Goal: Task Accomplishment & Management: Complete application form

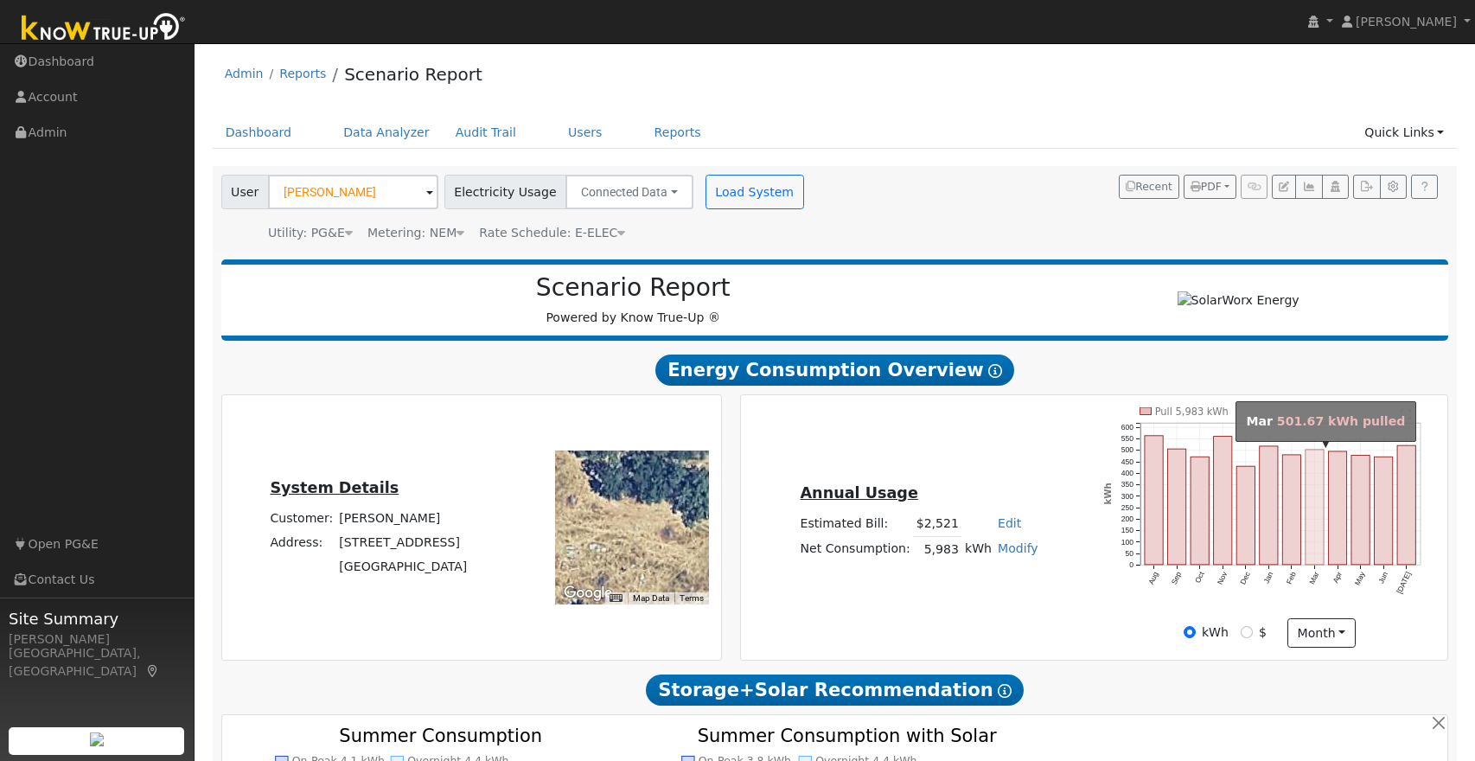
click at [1319, 552] on rect "onclick=""" at bounding box center [1315, 507] width 18 height 115
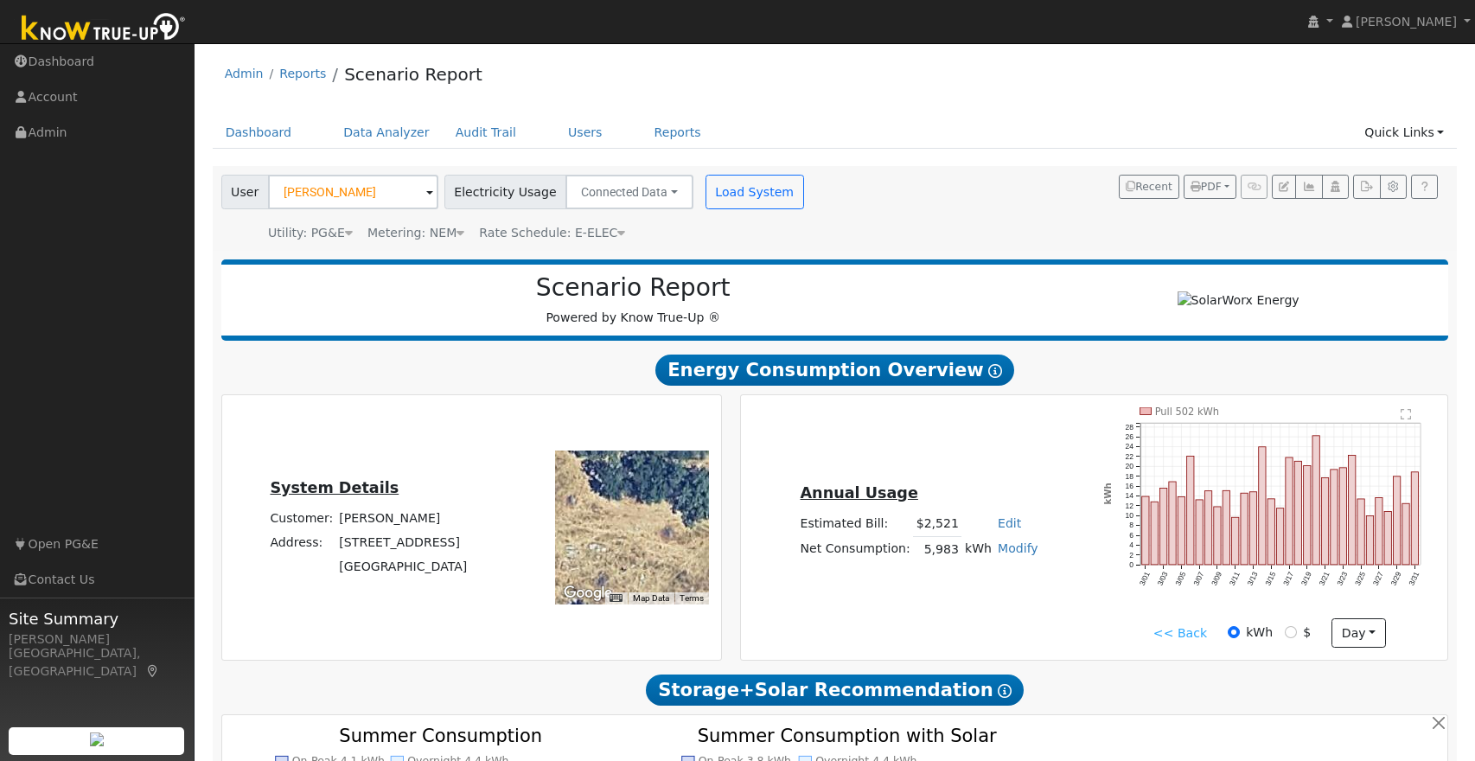
click at [1187, 631] on link "<< Back" at bounding box center [1180, 633] width 54 height 18
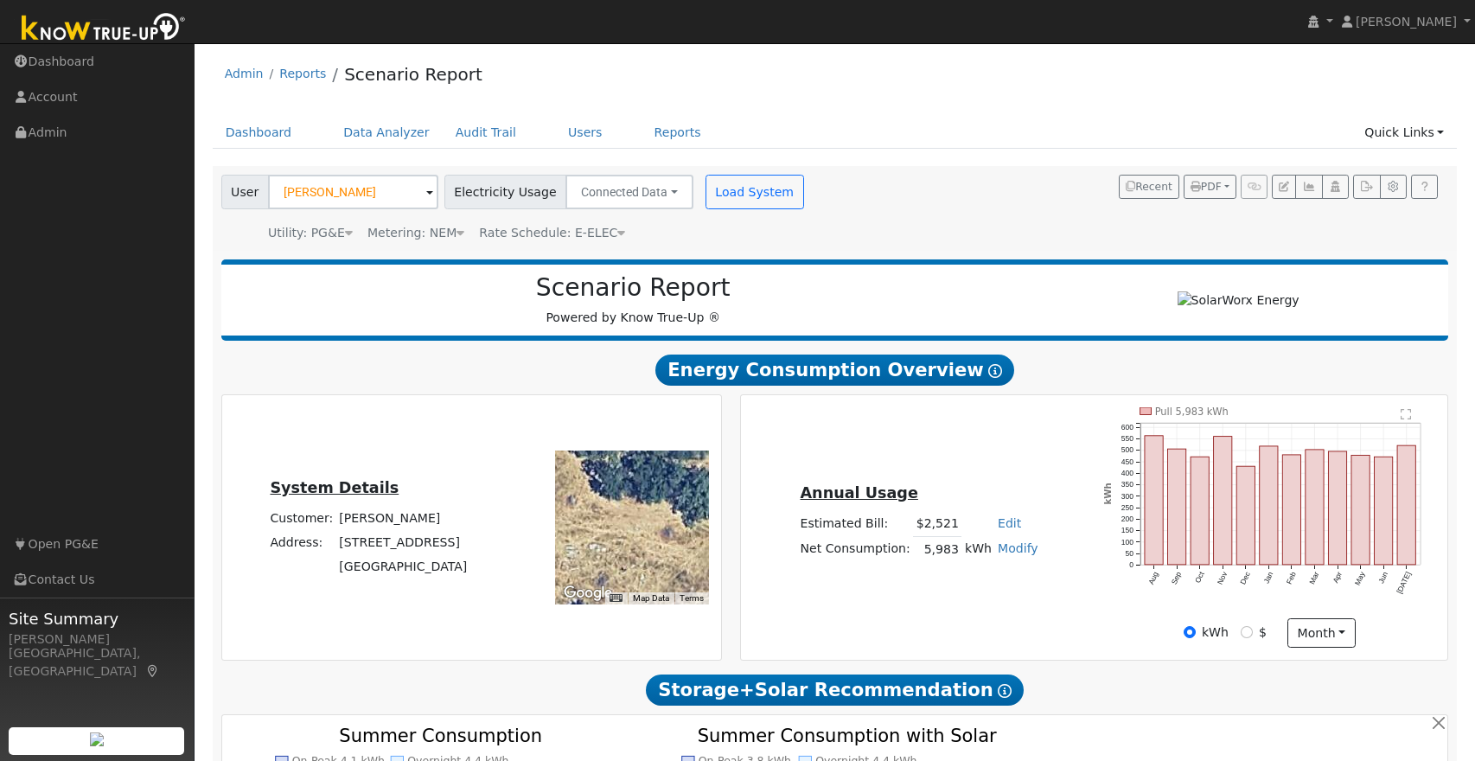
click at [1119, 608] on icon "Pull 5,983 kWh Aug Sep Oct Nov Dec Jan Feb Mar Apr May Jun Jul 0 50 100 150 200…" at bounding box center [1269, 511] width 332 height 209
click at [1331, 596] on icon "Pull 5,983 kWh Aug Sep Oct Nov Dec Jan Feb Mar Apr May Jun Jul 0 50 100 150 200…" at bounding box center [1269, 511] width 332 height 209
drag, startPoint x: 1095, startPoint y: 628, endPoint x: 1191, endPoint y: 603, distance: 99.2
click at [1098, 626] on div "kWh $ month Day Month" at bounding box center [1270, 632] width 350 height 29
click at [54, 129] on link "Admin" at bounding box center [97, 132] width 195 height 35
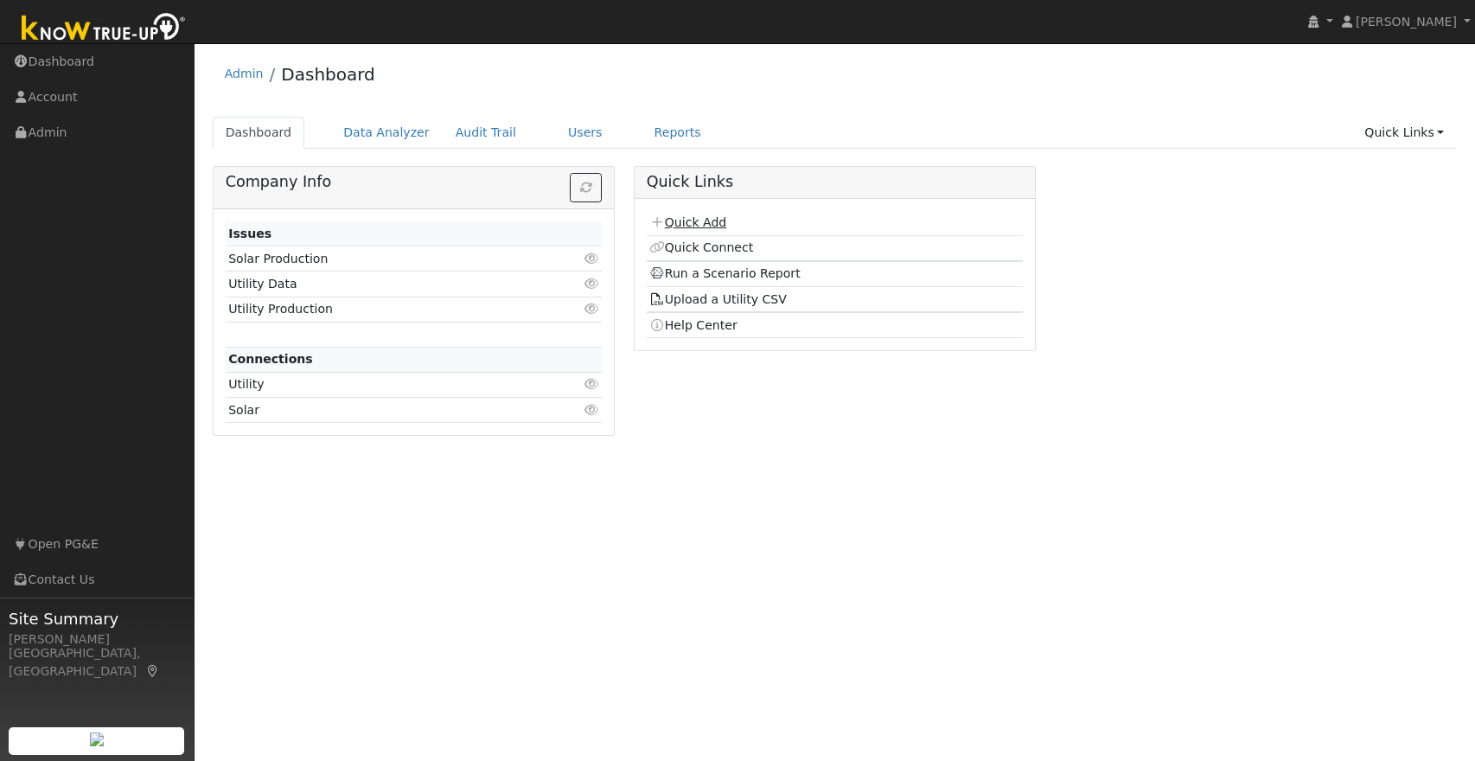
click at [686, 223] on link "Quick Add" at bounding box center [687, 222] width 77 height 14
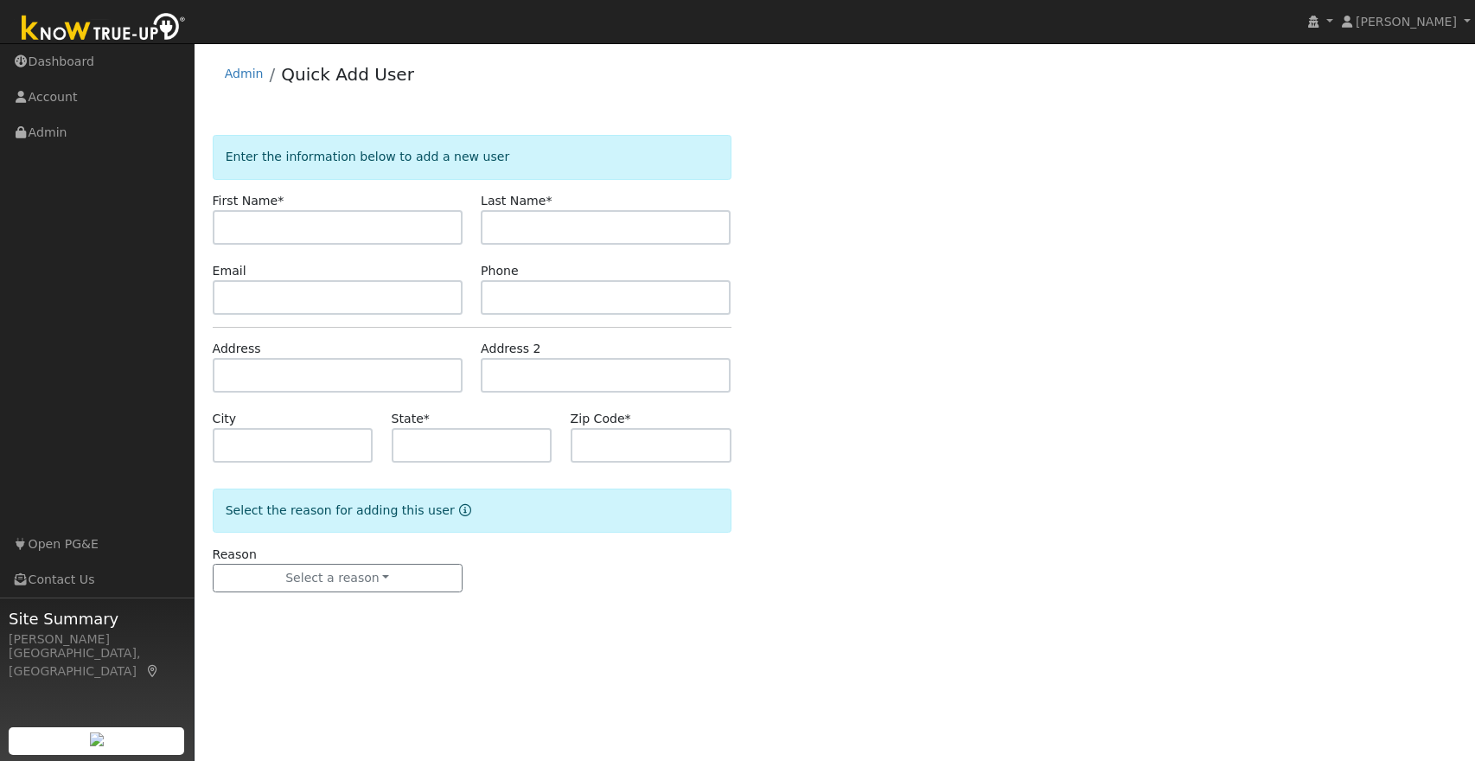
click at [242, 217] on input "text" at bounding box center [338, 227] width 250 height 35
type input "Frank"
type input "Russell"
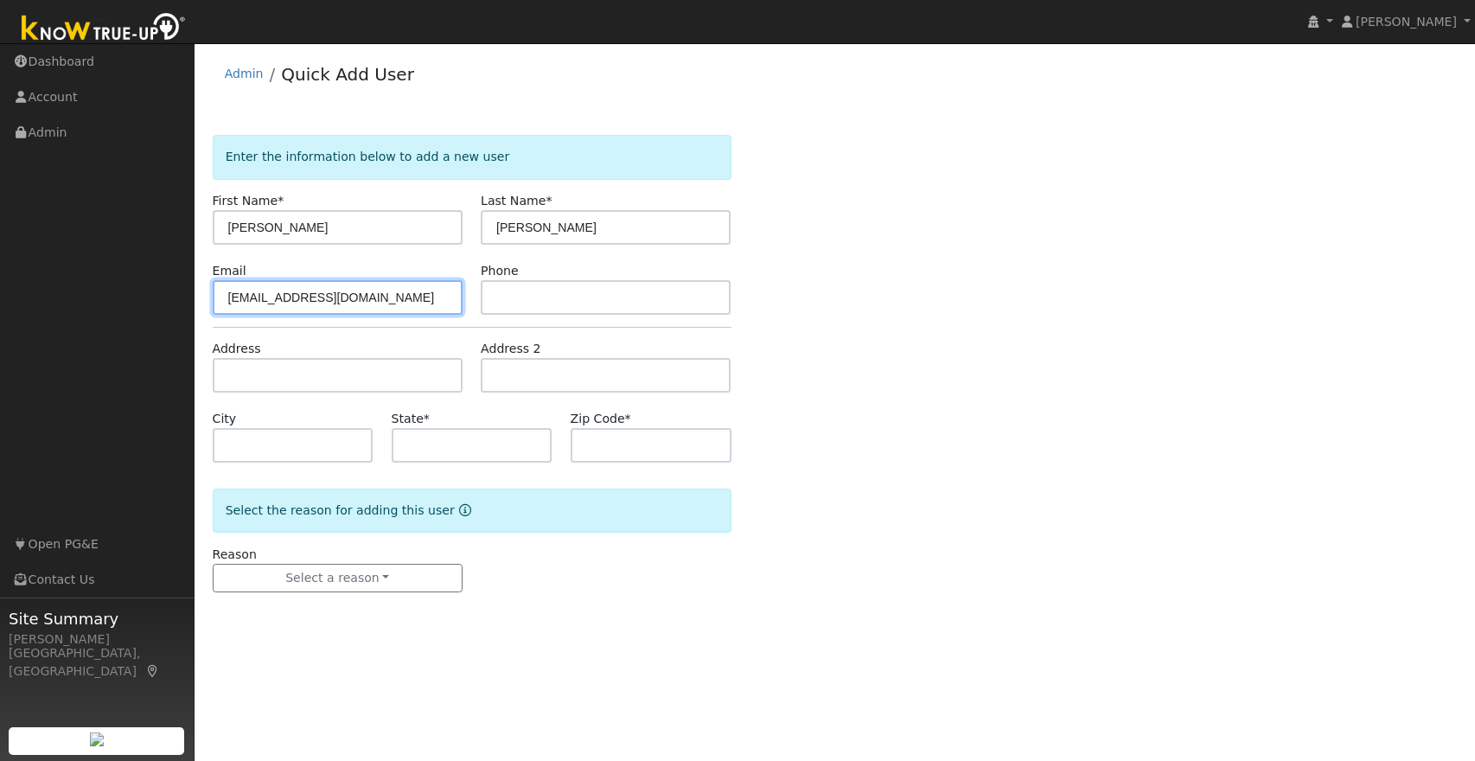
type input "info@frankrussell.com"
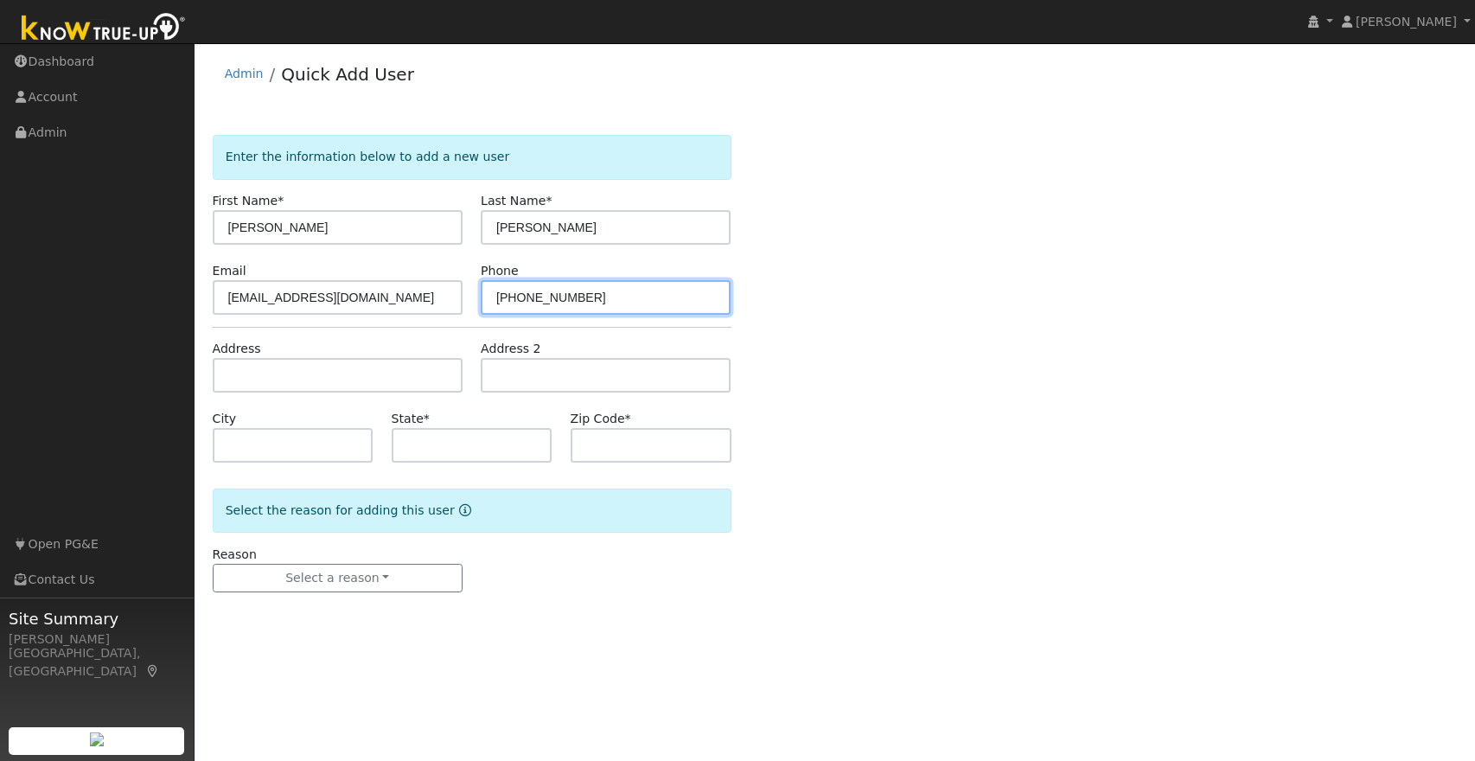
type input "916-425-0653"
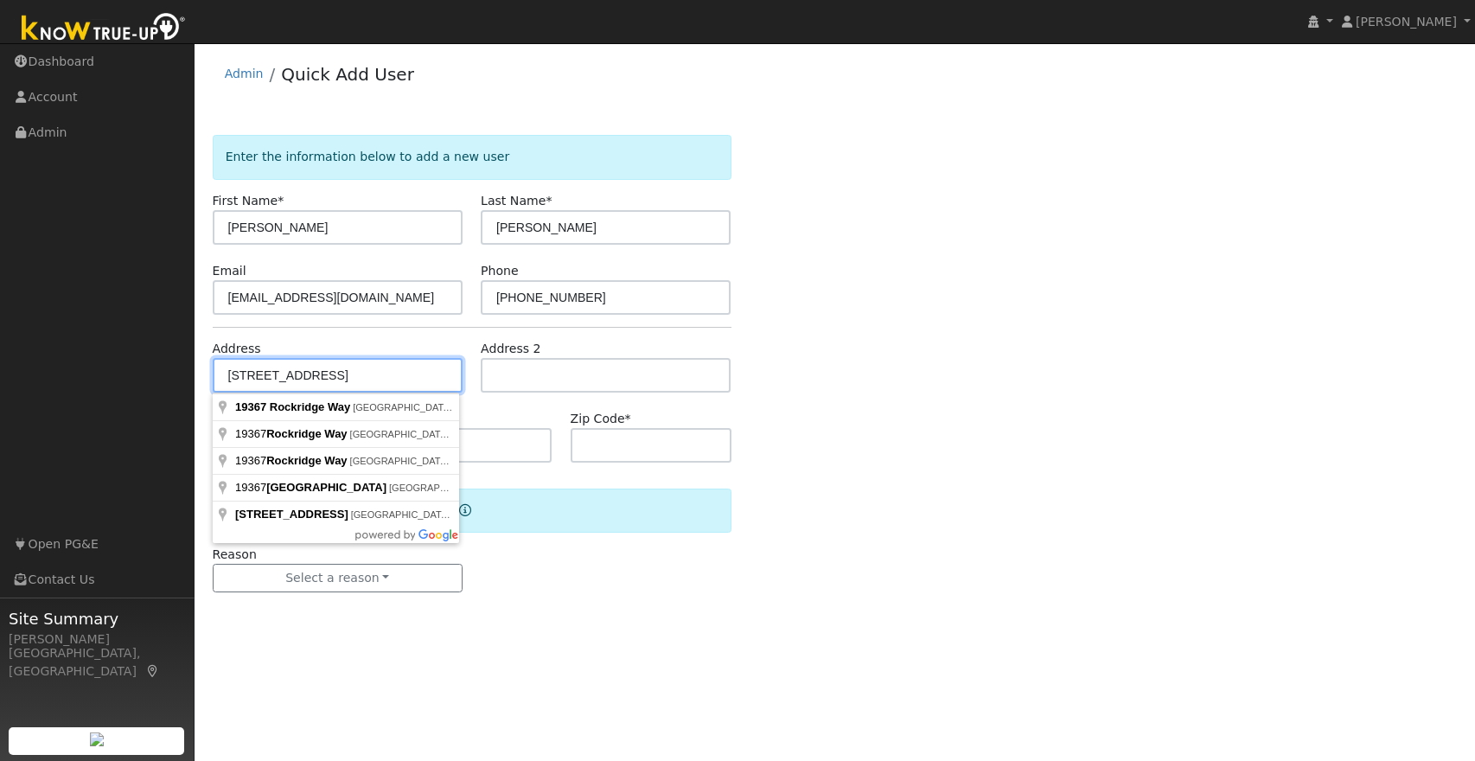
click at [380, 378] on input "19367 Rockridge Way" at bounding box center [338, 375] width 250 height 35
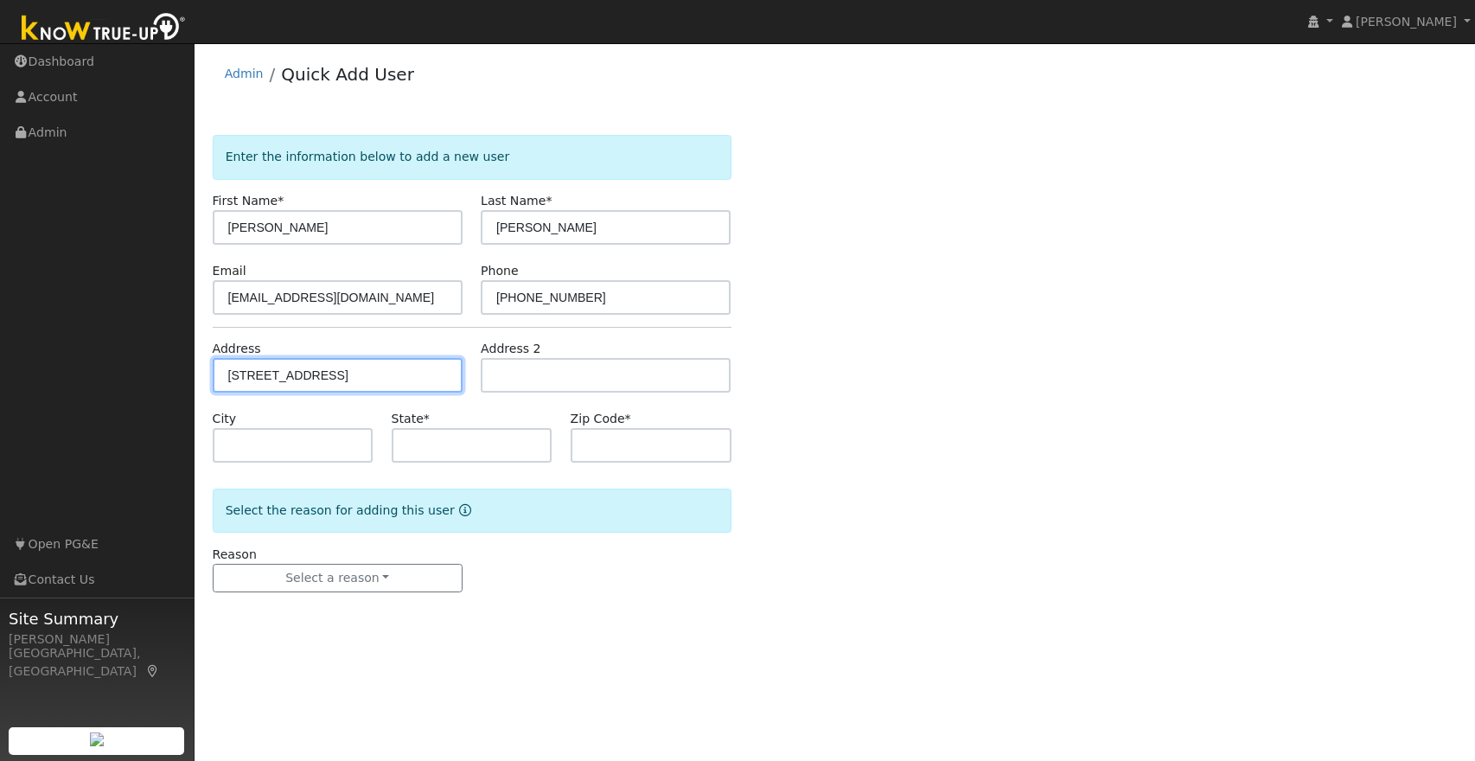
type input "19367 Rockridge Way"
type input "Sonora"
type input "CA"
type input "95370"
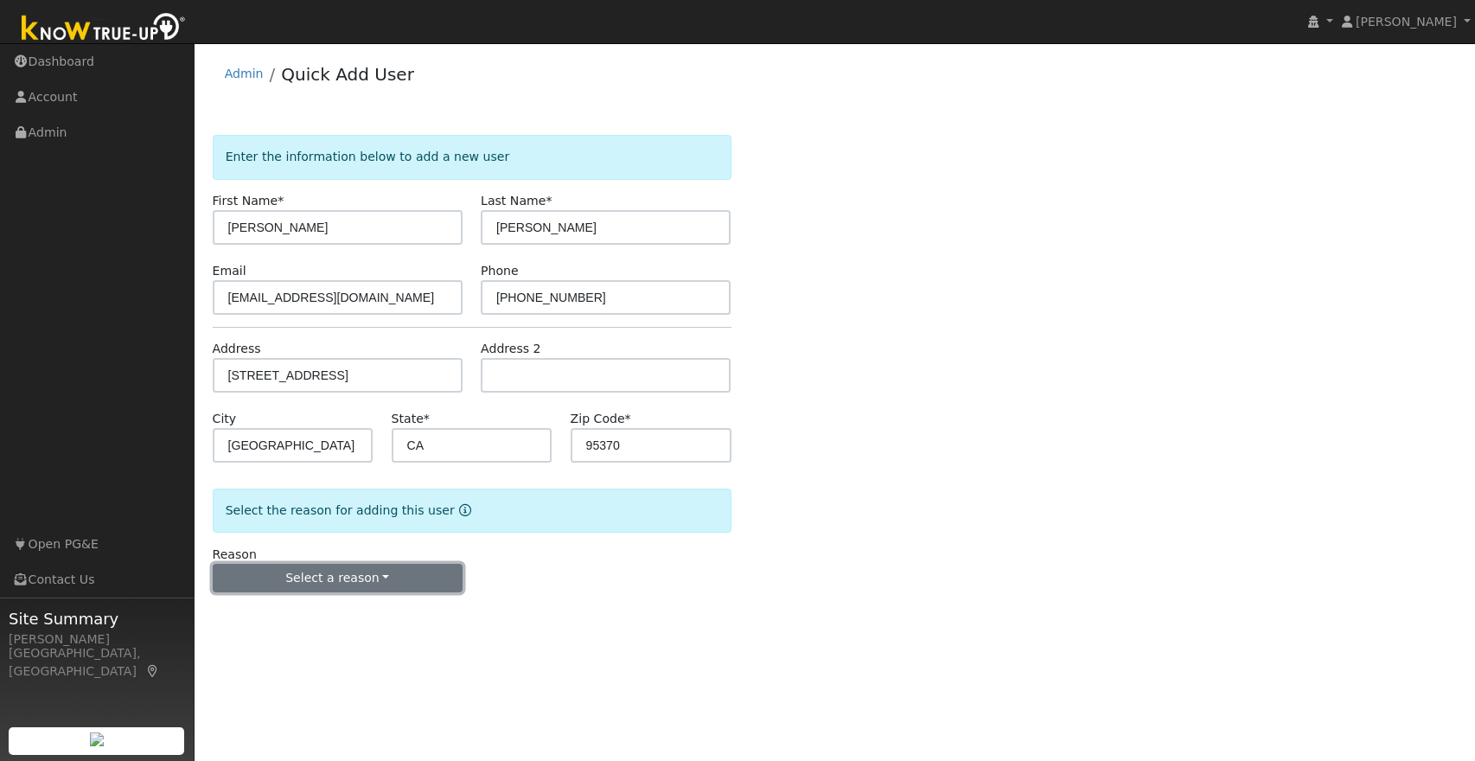
click at [310, 583] on button "Select a reason" at bounding box center [338, 578] width 250 height 29
click at [264, 616] on link "New lead" at bounding box center [309, 614] width 191 height 24
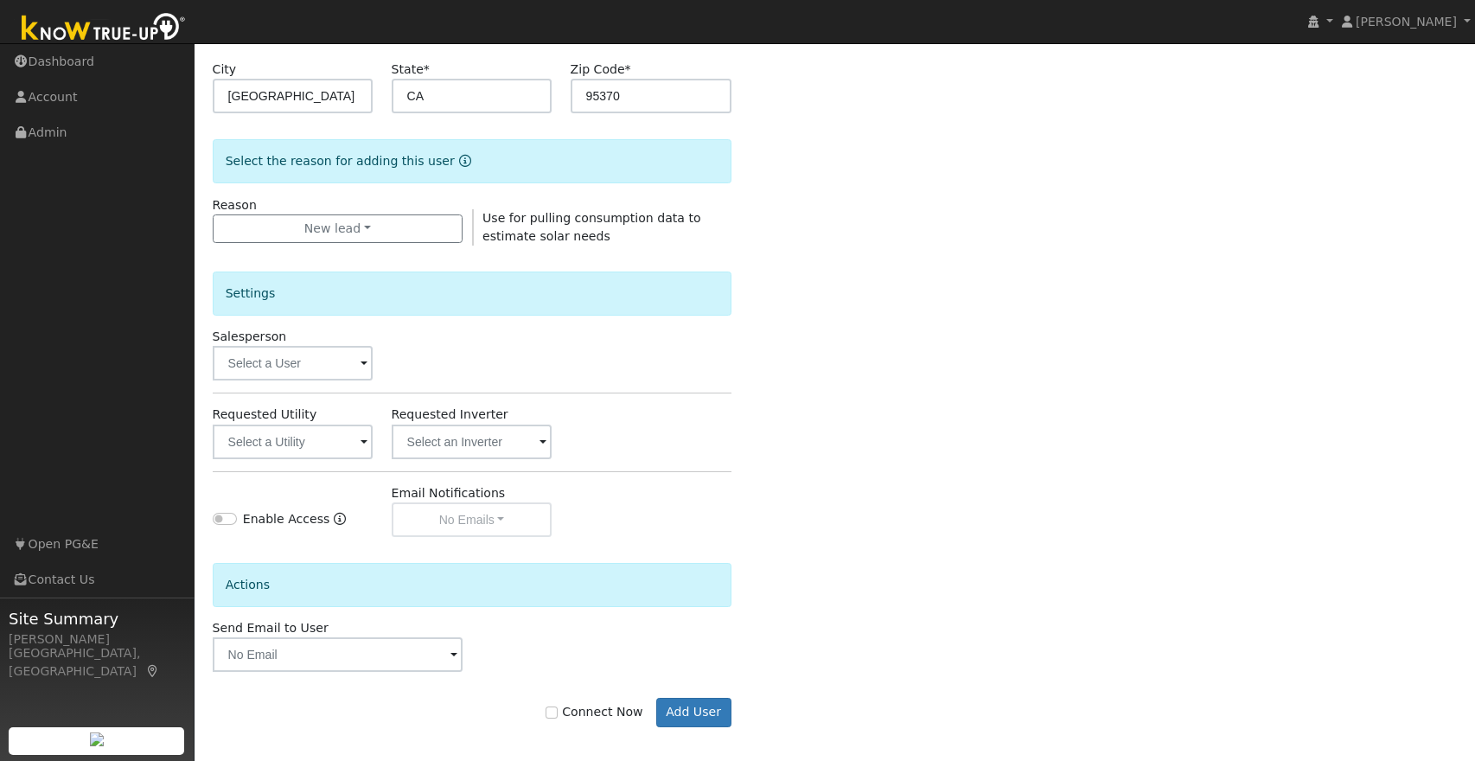
scroll to position [359, 0]
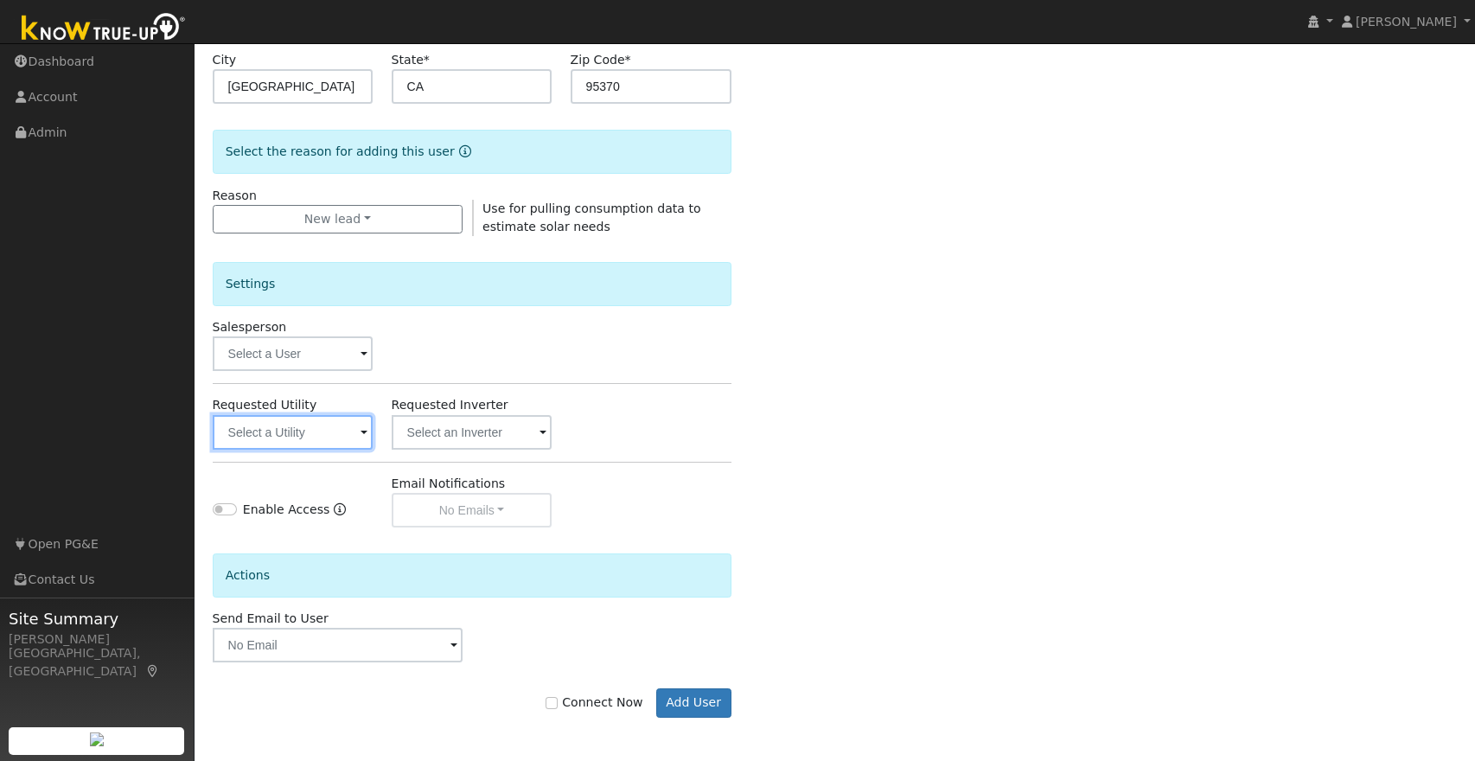
click at [336, 427] on input "text" at bounding box center [293, 432] width 161 height 35
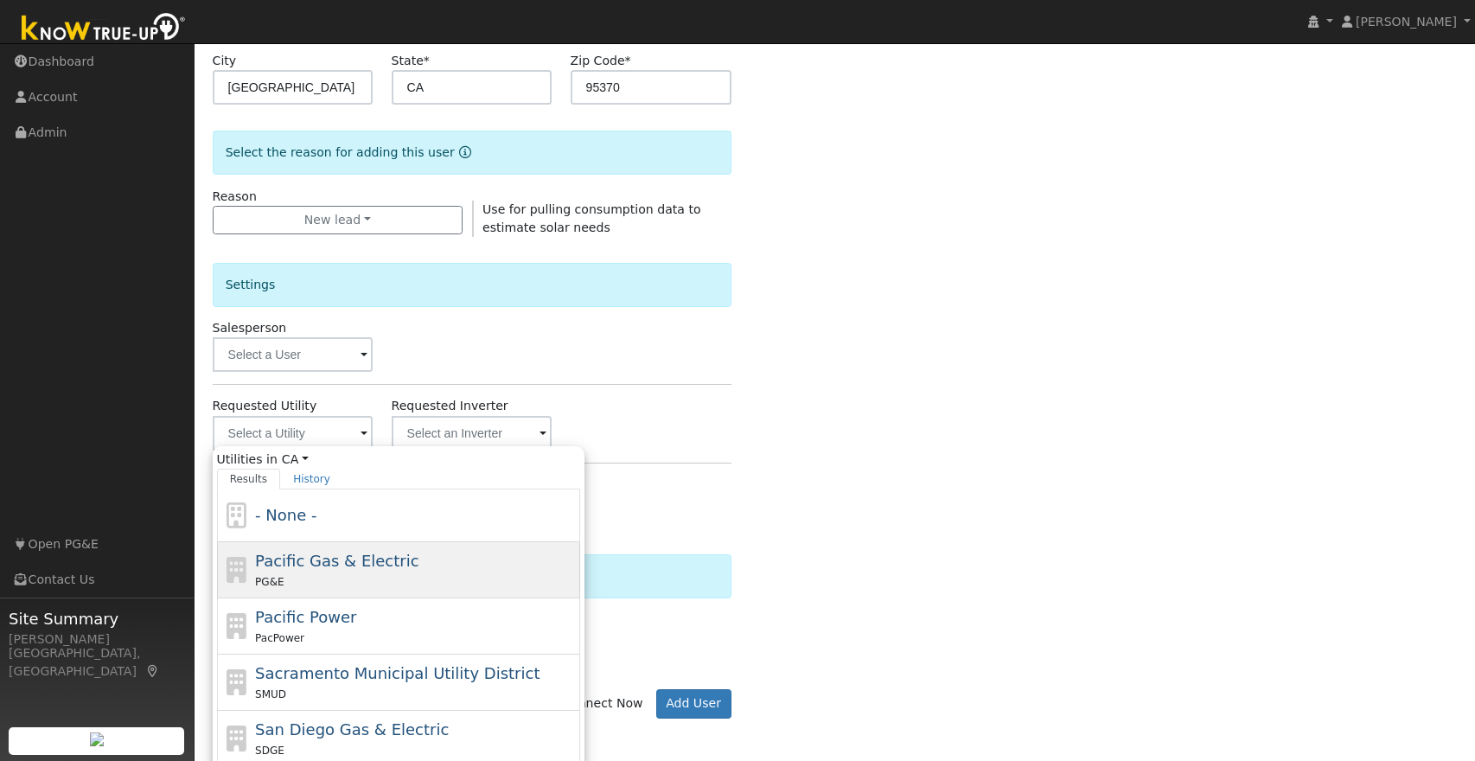
click at [359, 571] on div "Pacific Gas & Electric PG&E" at bounding box center [415, 570] width 321 height 42
type input "Pacific Gas & Electric"
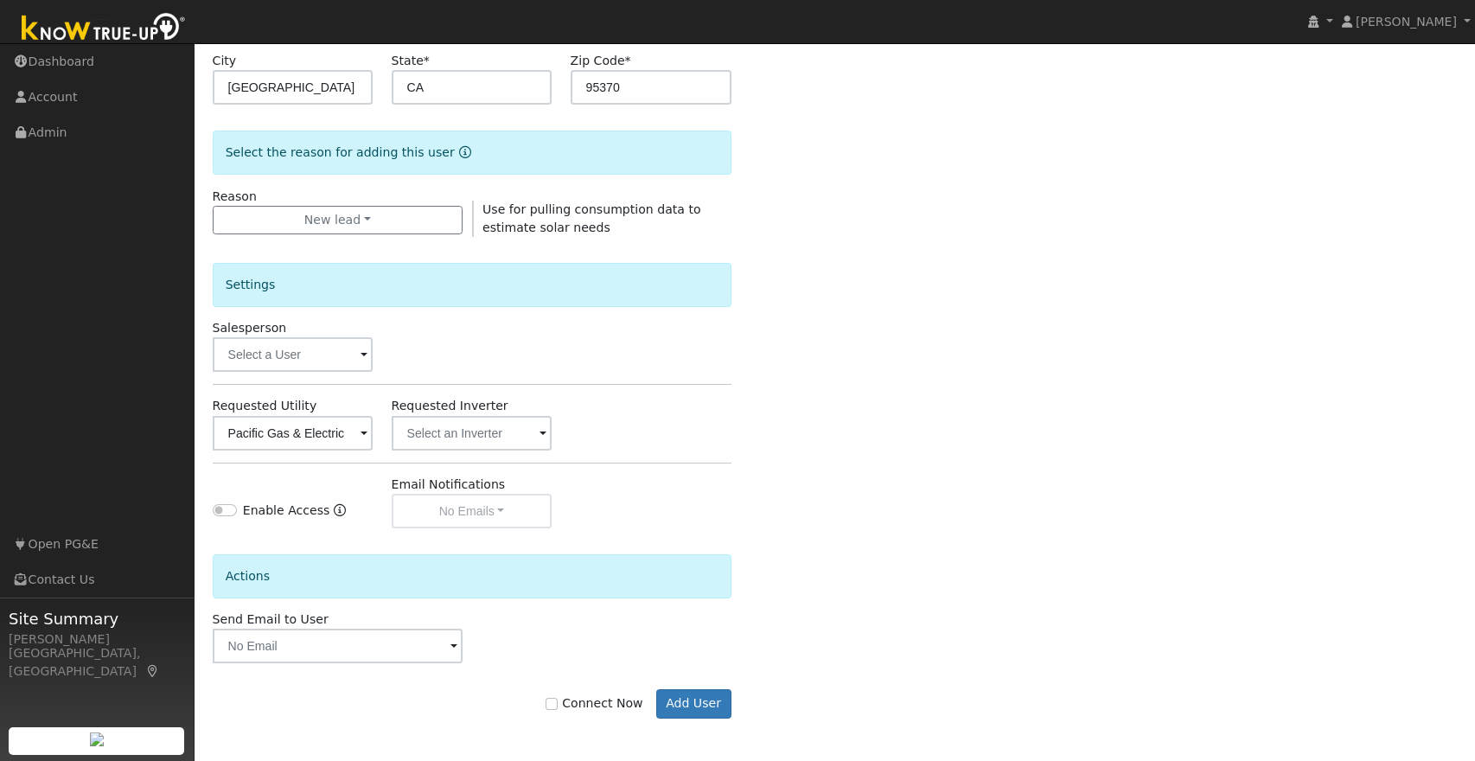
scroll to position [359, 0]
click at [558, 704] on input "Connect Now" at bounding box center [552, 703] width 12 height 12
checkbox input "true"
click at [679, 706] on button "Add User" at bounding box center [693, 702] width 75 height 29
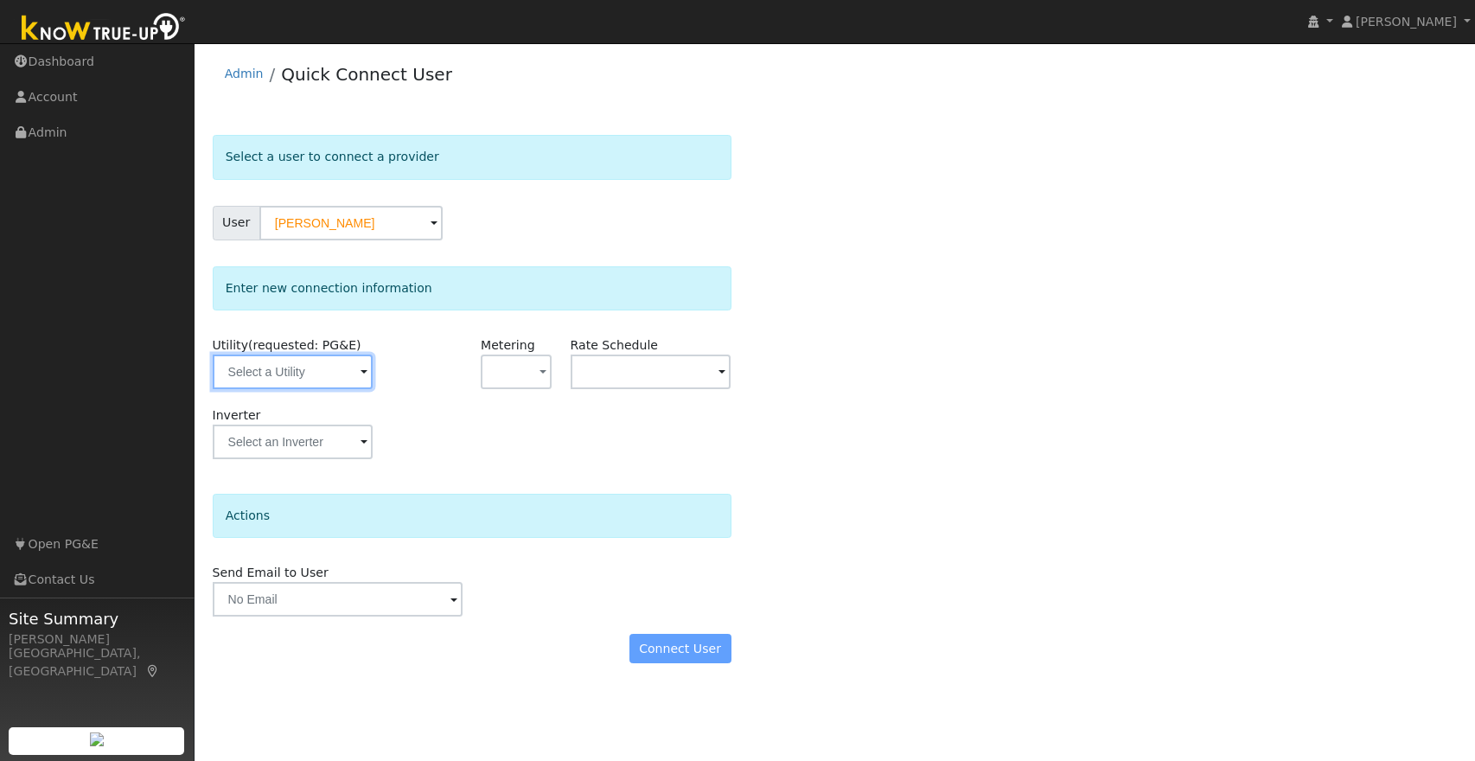
click at [348, 377] on input "text" at bounding box center [293, 371] width 161 height 35
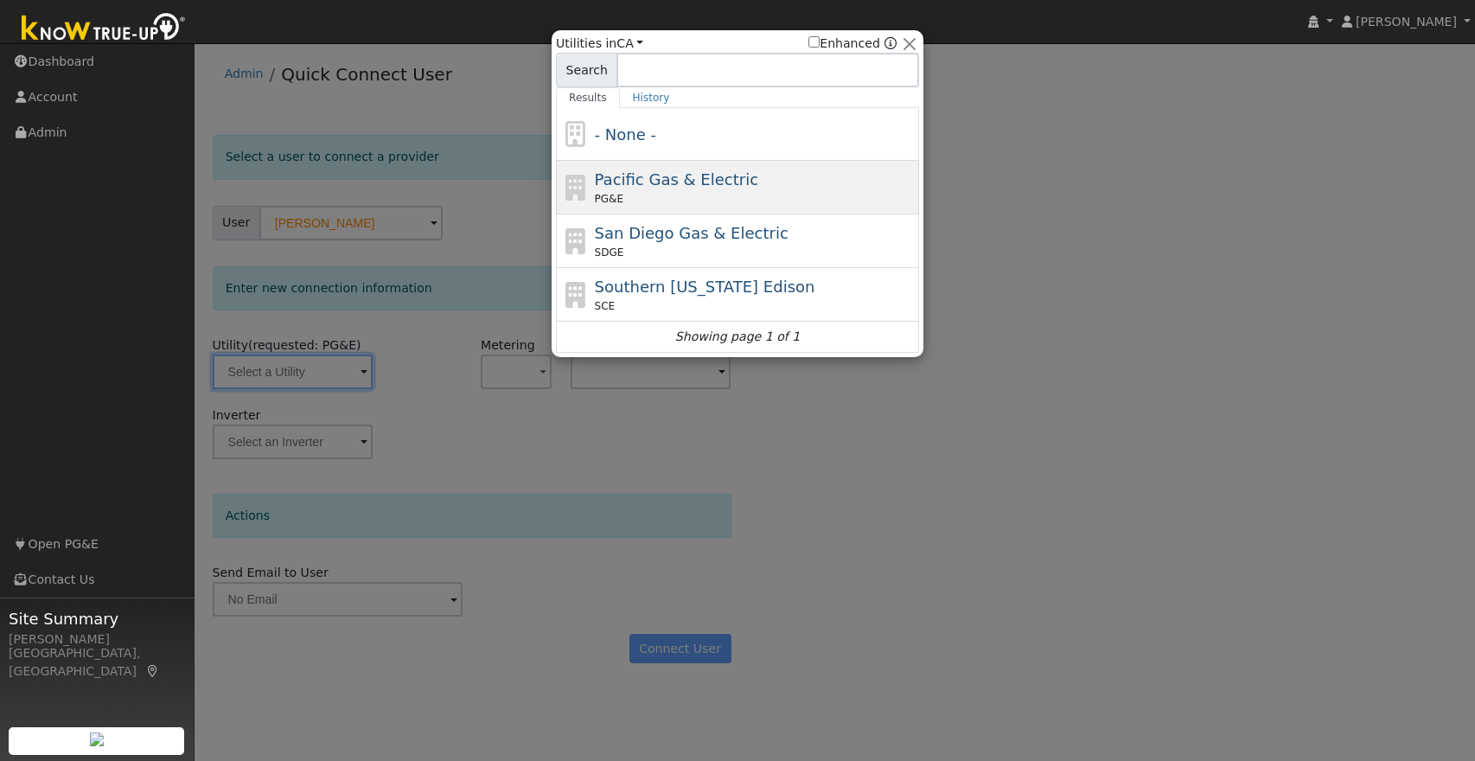
click at [777, 191] on div "PG&E" at bounding box center [755, 199] width 321 height 16
type input "PG&E"
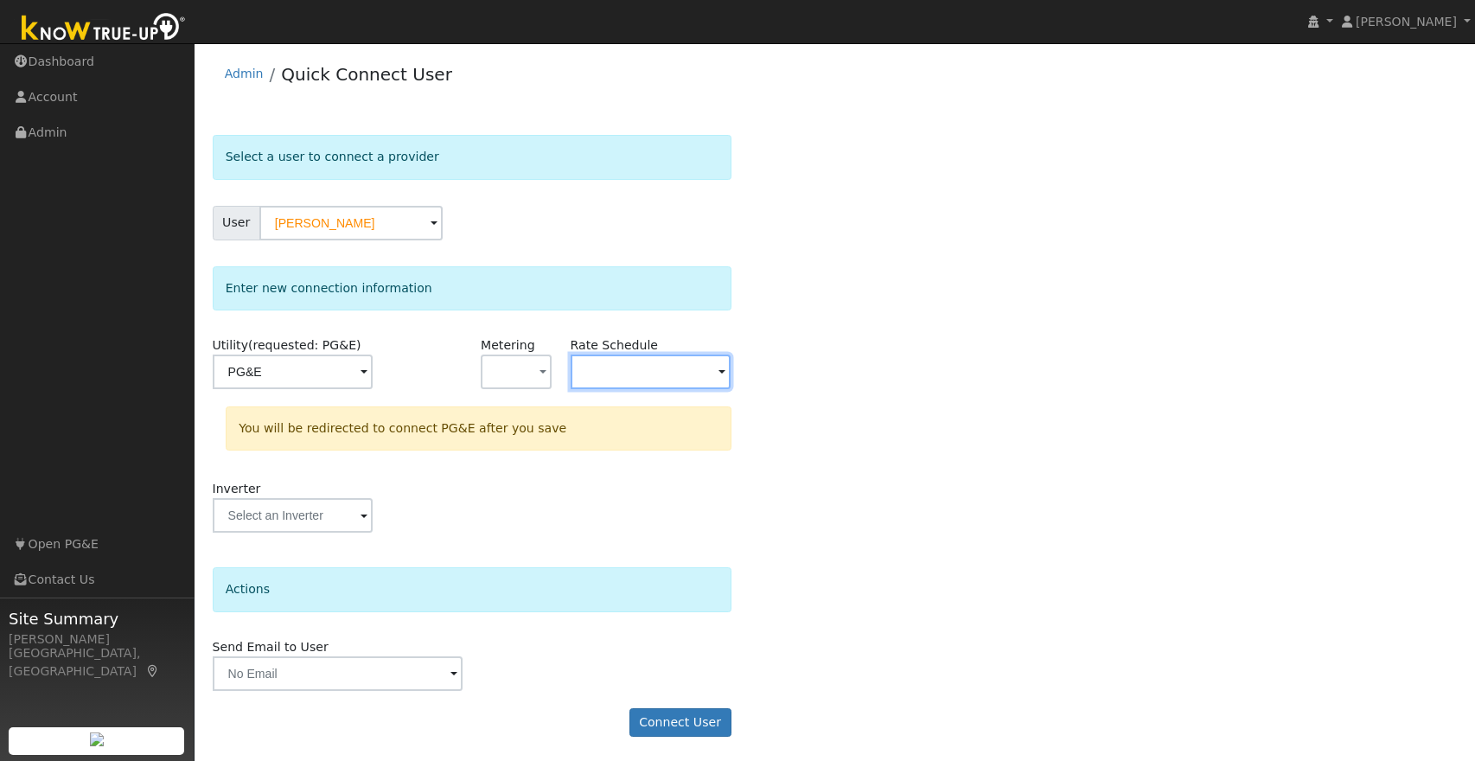
click at [374, 373] on input "text" at bounding box center [293, 371] width 161 height 35
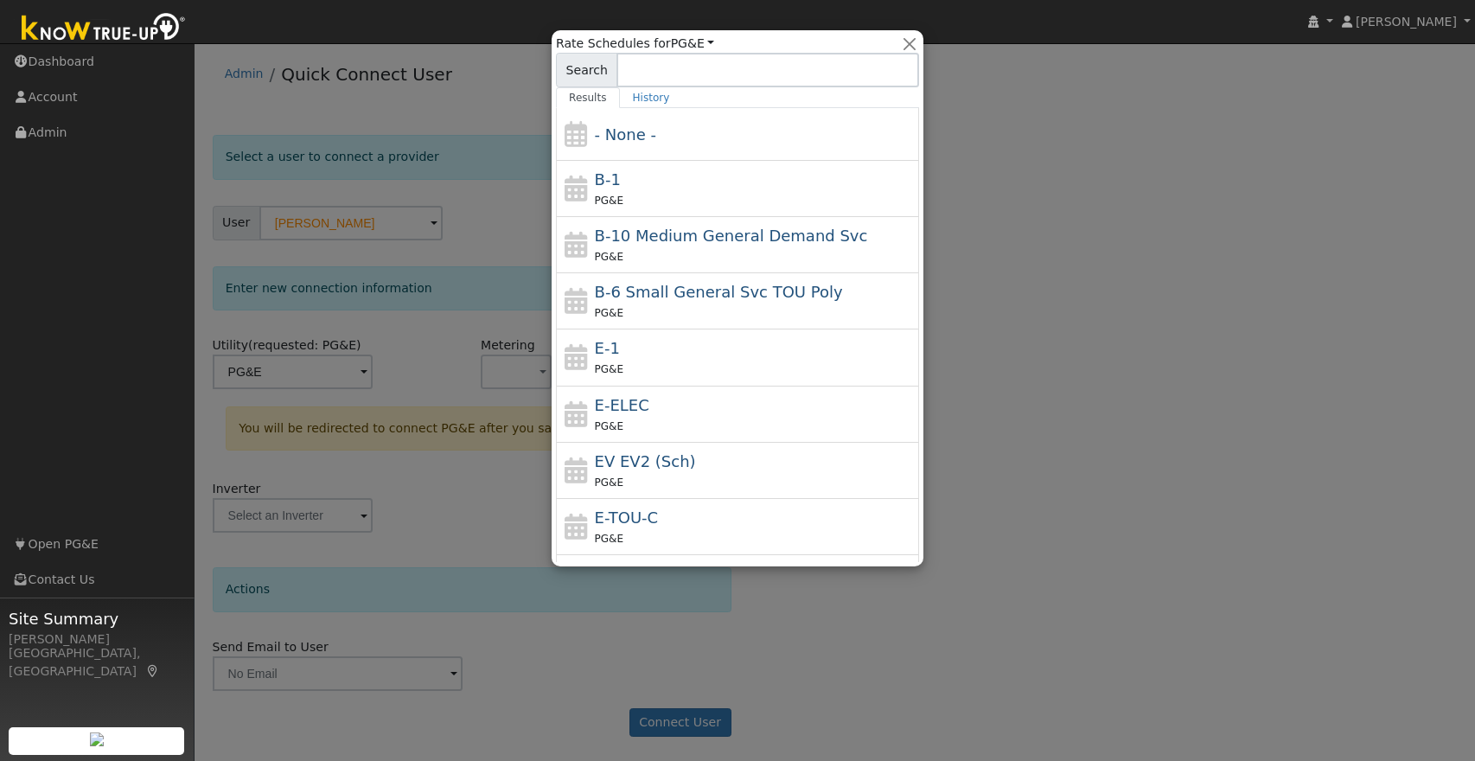
click at [639, 415] on div "E-ELEC PG&E" at bounding box center [755, 414] width 321 height 42
type input "E-ELEC"
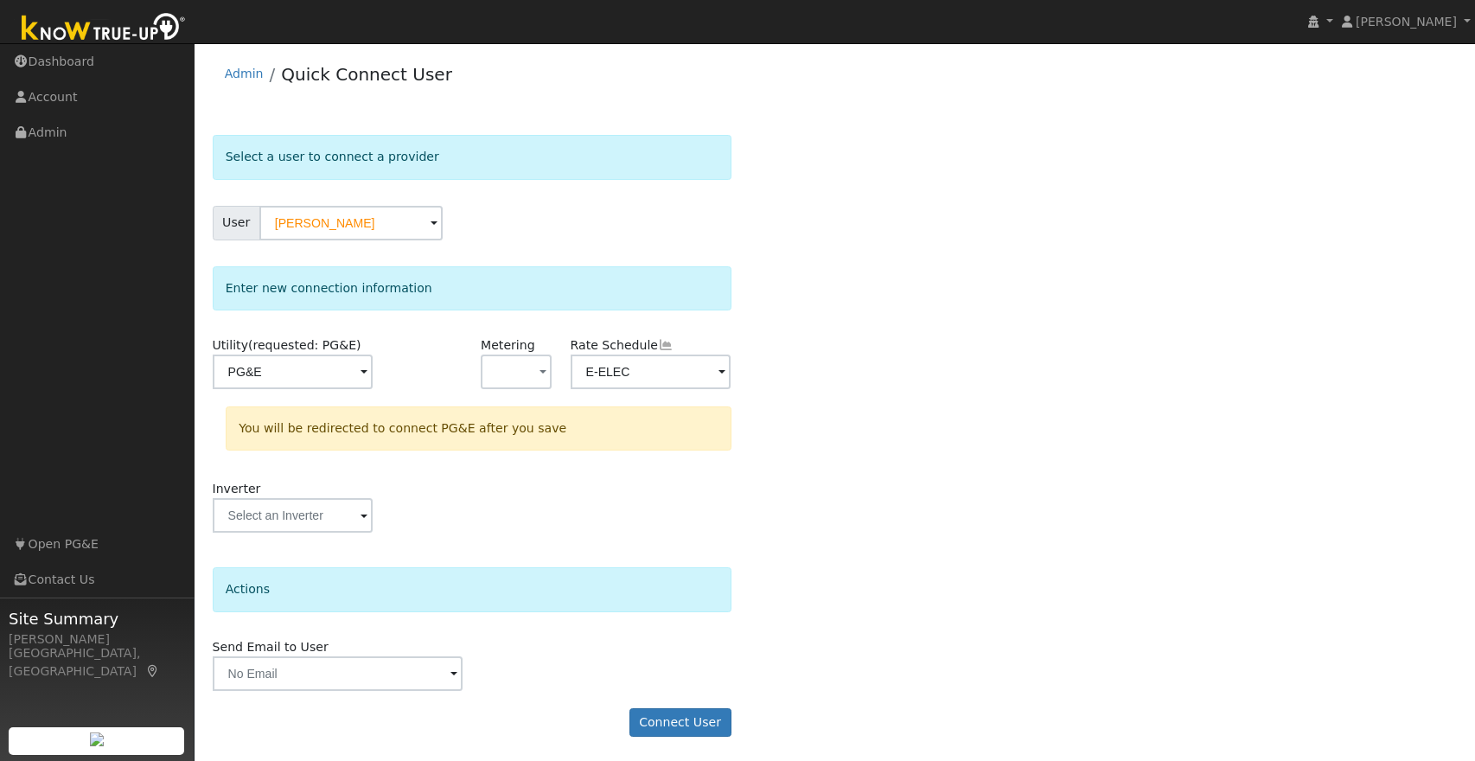
click at [863, 483] on div "Select a user to connect a provider User Frank Russell Account Default Account …" at bounding box center [835, 444] width 1245 height 619
click at [662, 725] on button "Connect User" at bounding box center [680, 720] width 102 height 29
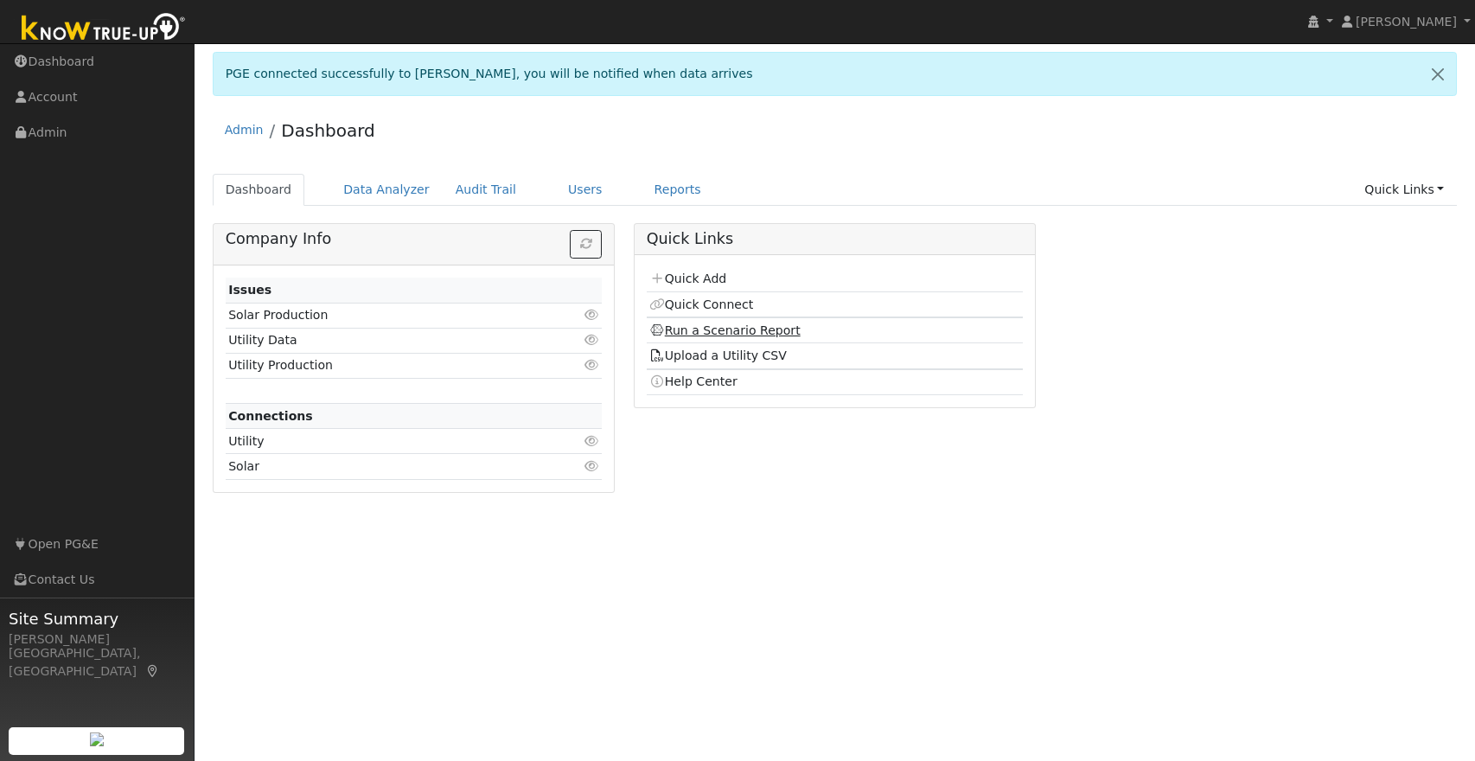
click at [760, 333] on link "Run a Scenario Report" at bounding box center [724, 330] width 151 height 14
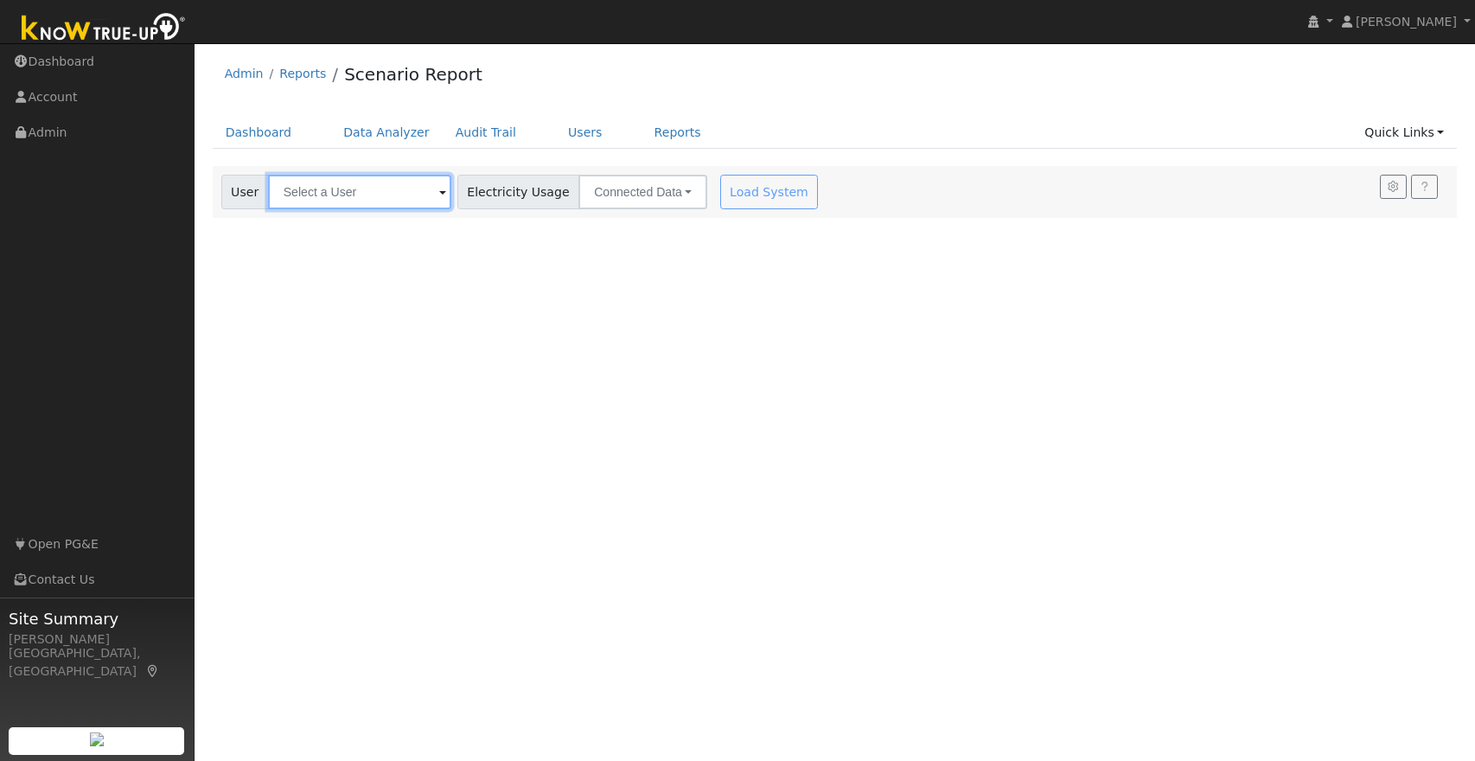
click at [304, 200] on input "text" at bounding box center [359, 192] width 183 height 35
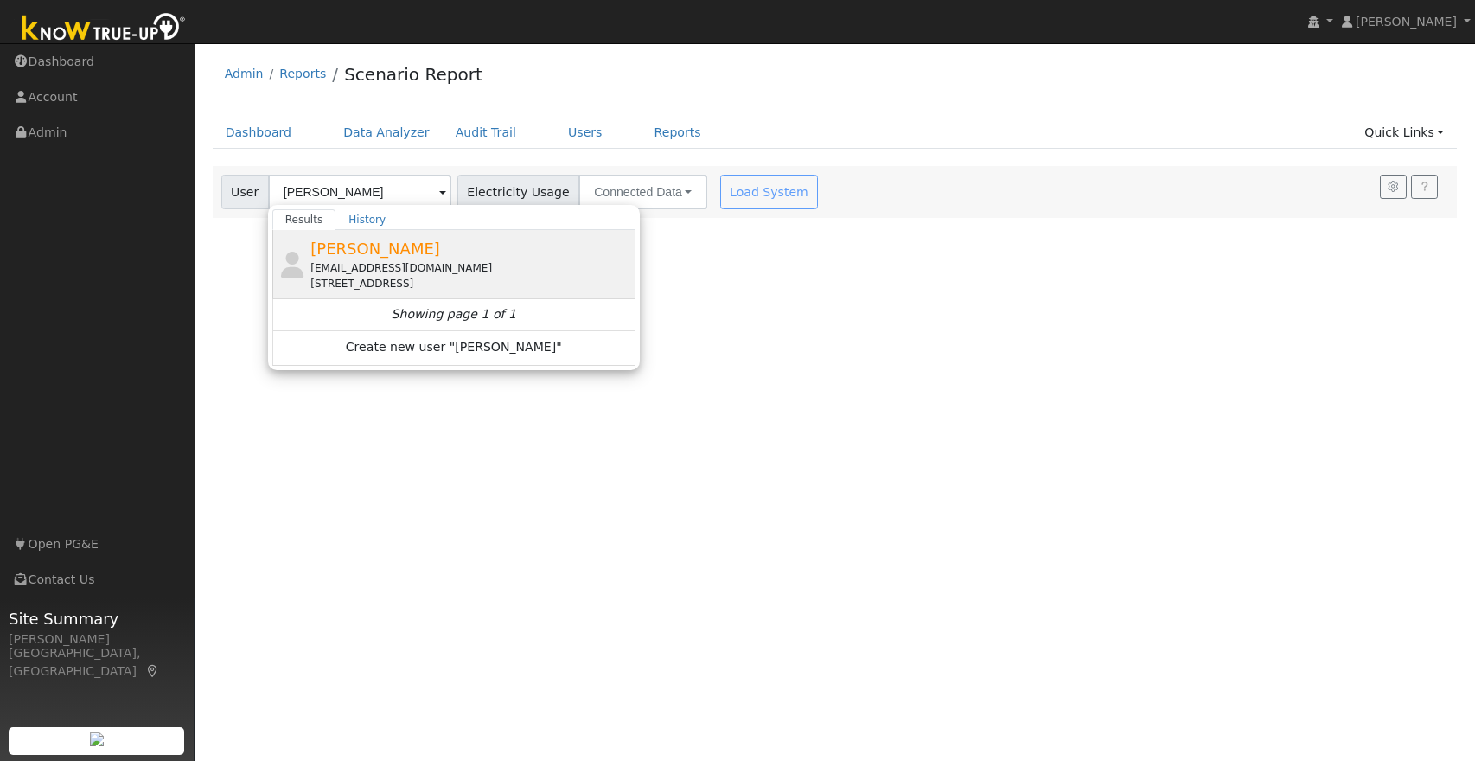
click at [386, 272] on div "[EMAIL_ADDRESS][DOMAIN_NAME]" at bounding box center [470, 268] width 321 height 16
type input "[PERSON_NAME]"
